Goal: Share content

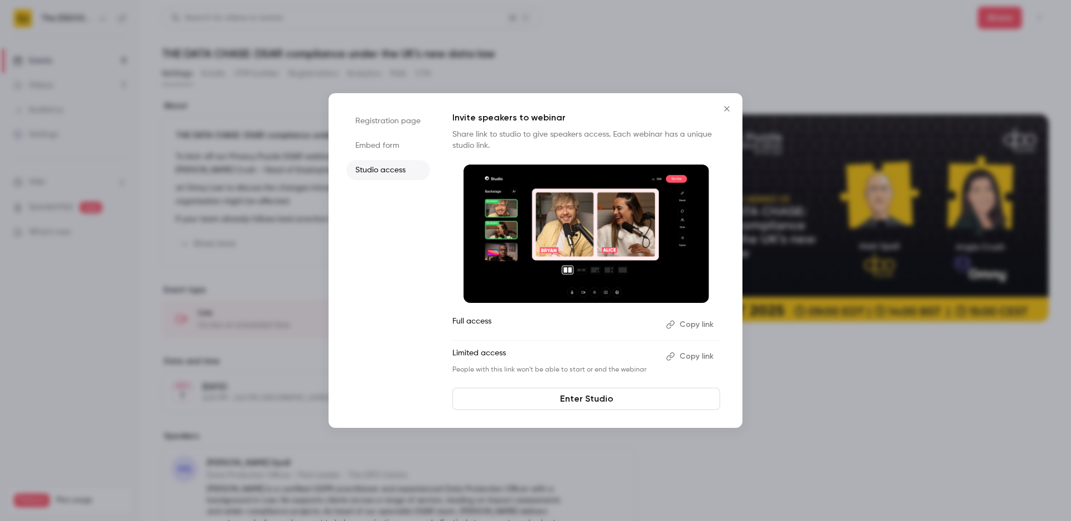
click at [726, 107] on icon "Close" at bounding box center [726, 108] width 13 height 9
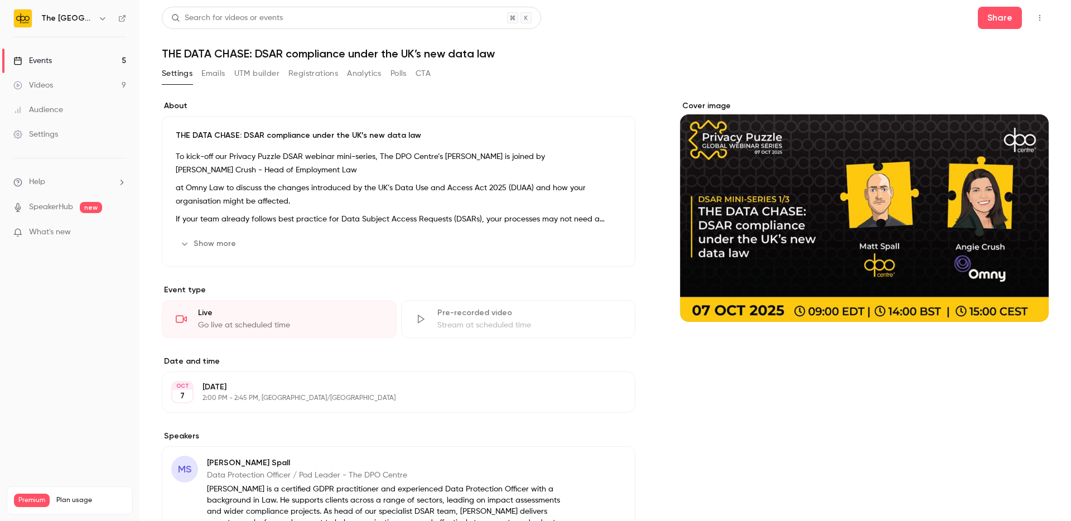
click at [44, 56] on div "Events" at bounding box center [32, 60] width 38 height 11
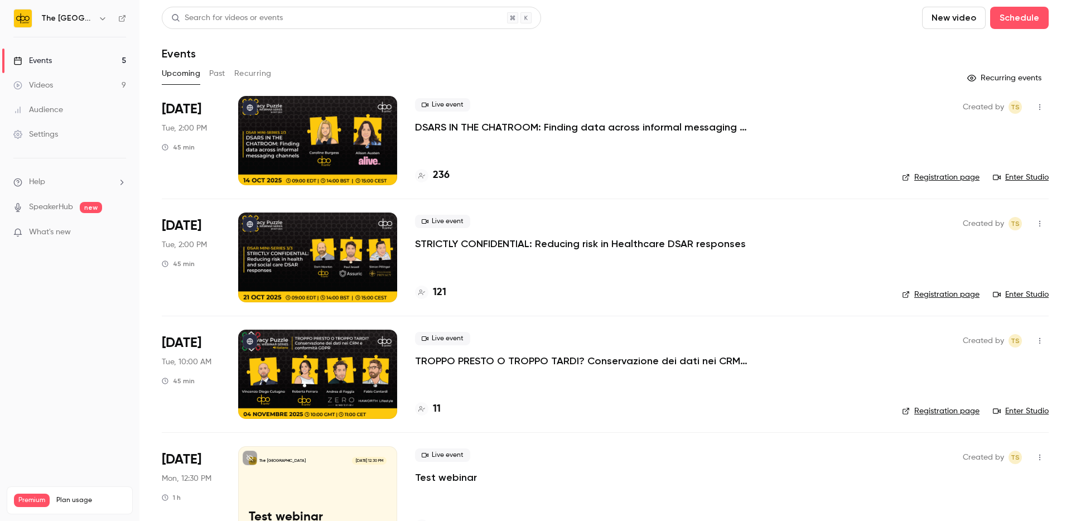
click at [221, 75] on button "Past" at bounding box center [217, 74] width 16 height 18
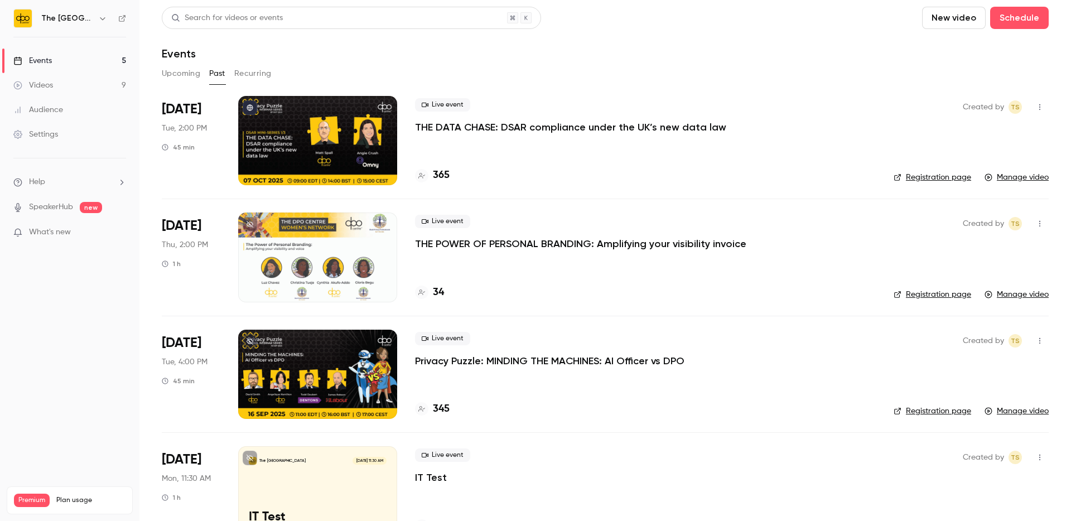
click at [497, 123] on p "THE DATA CHASE: DSAR compliance under the UK’s new data law" at bounding box center [570, 126] width 311 height 13
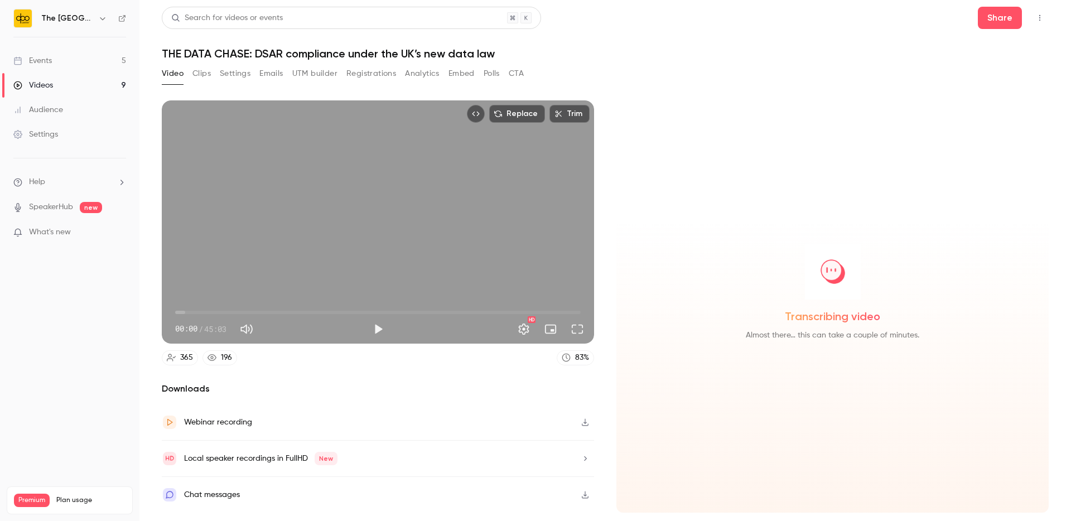
click at [585, 418] on icon "button" at bounding box center [585, 422] width 9 height 8
click at [421, 74] on button "Analytics" at bounding box center [422, 74] width 35 height 18
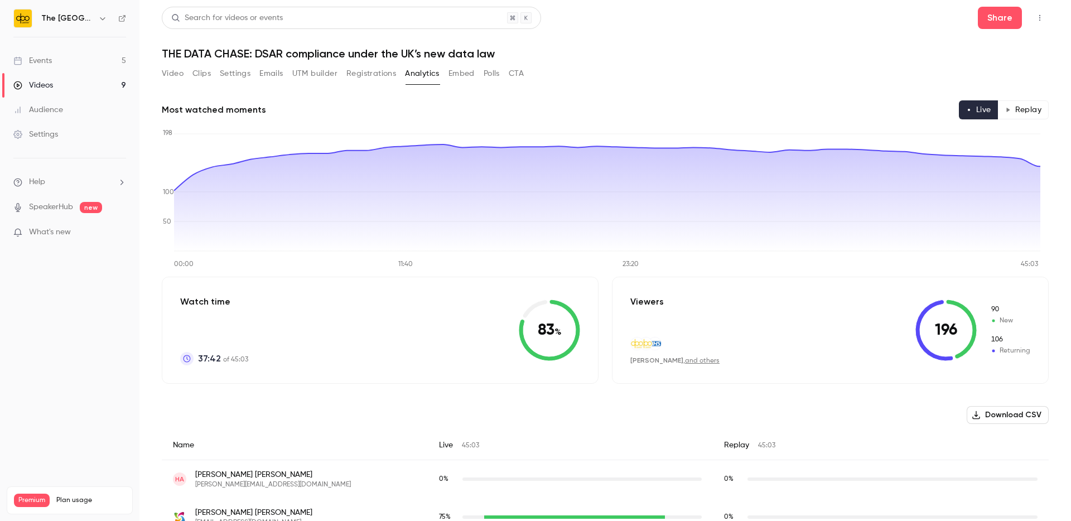
click at [175, 75] on button "Video" at bounding box center [173, 74] width 22 height 18
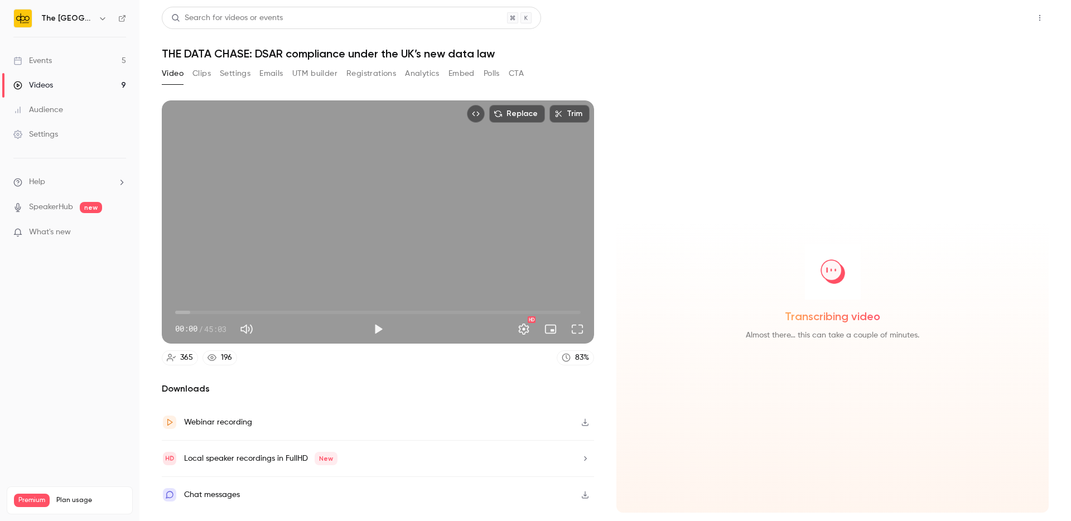
click at [1002, 24] on button "Share" at bounding box center [1000, 18] width 44 height 22
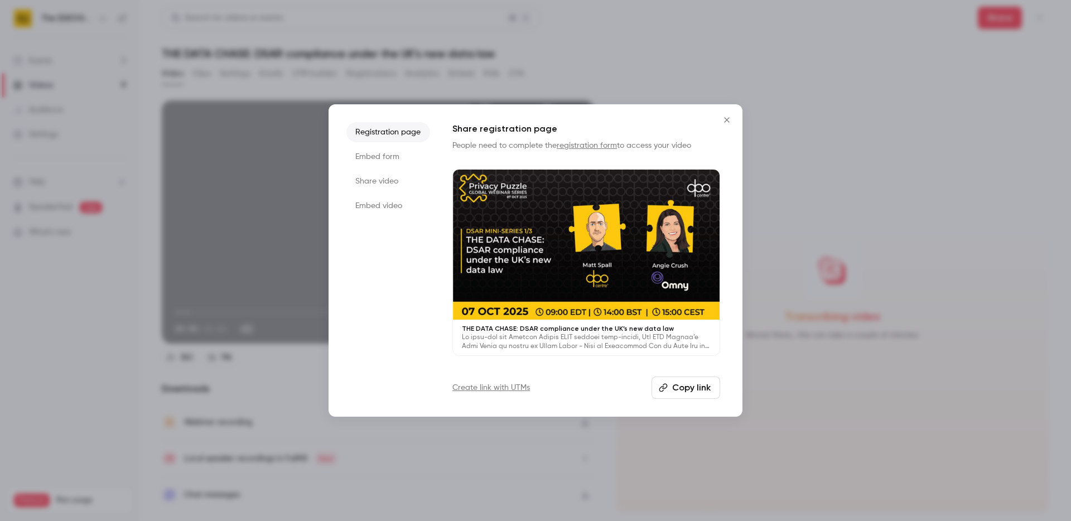
click at [682, 386] on button "Copy link" at bounding box center [685, 387] width 69 height 22
